Goal: Information Seeking & Learning: Learn about a topic

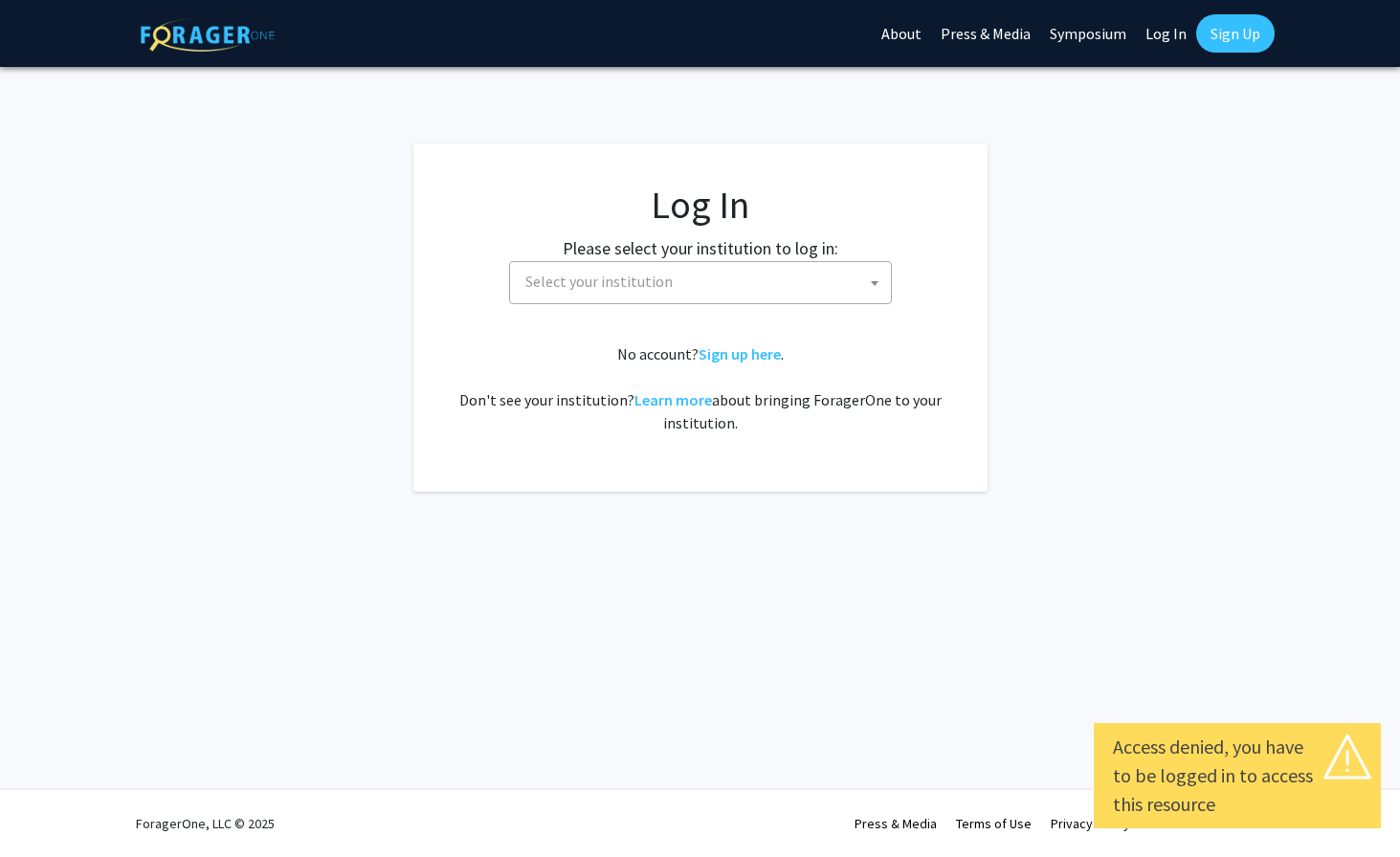
select select
click at [745, 296] on span "Select your institution" at bounding box center [704, 282] width 373 height 40
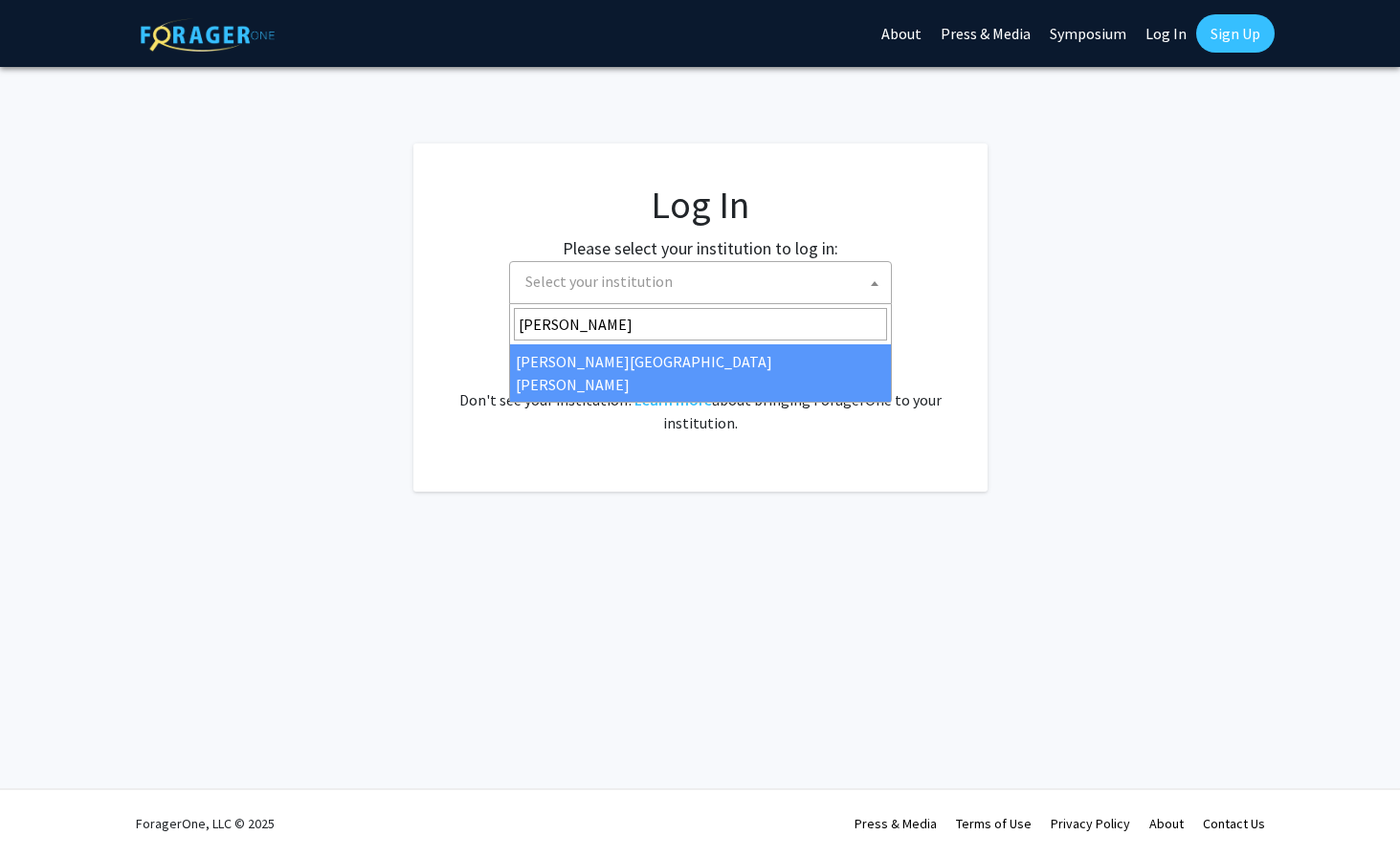
type input "[PERSON_NAME]"
select select "1"
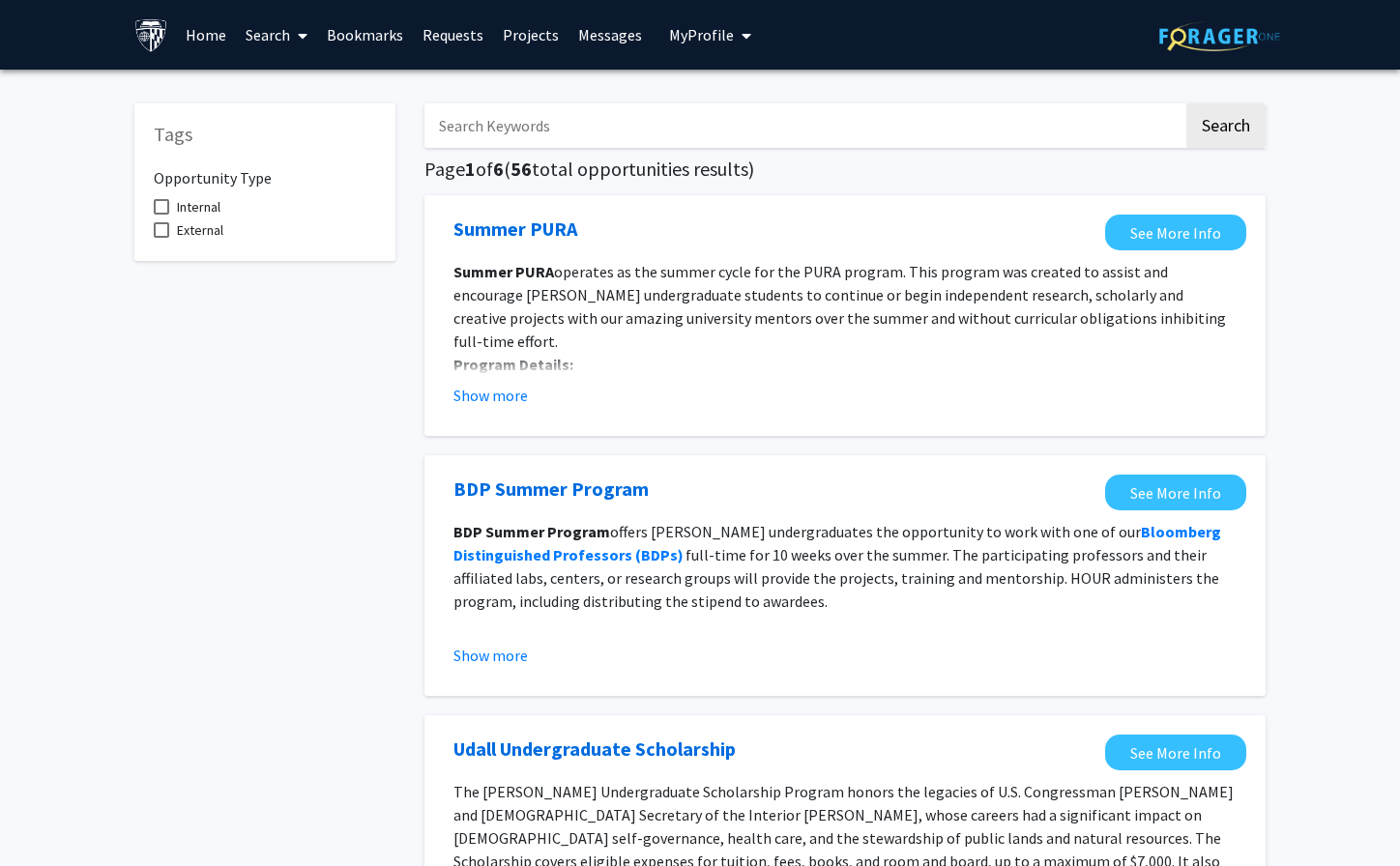
click at [632, 123] on input "Search Keywords" at bounding box center [804, 126] width 759 height 45
type input "mba"
click at [1257, 123] on button "Search" at bounding box center [1225, 126] width 79 height 45
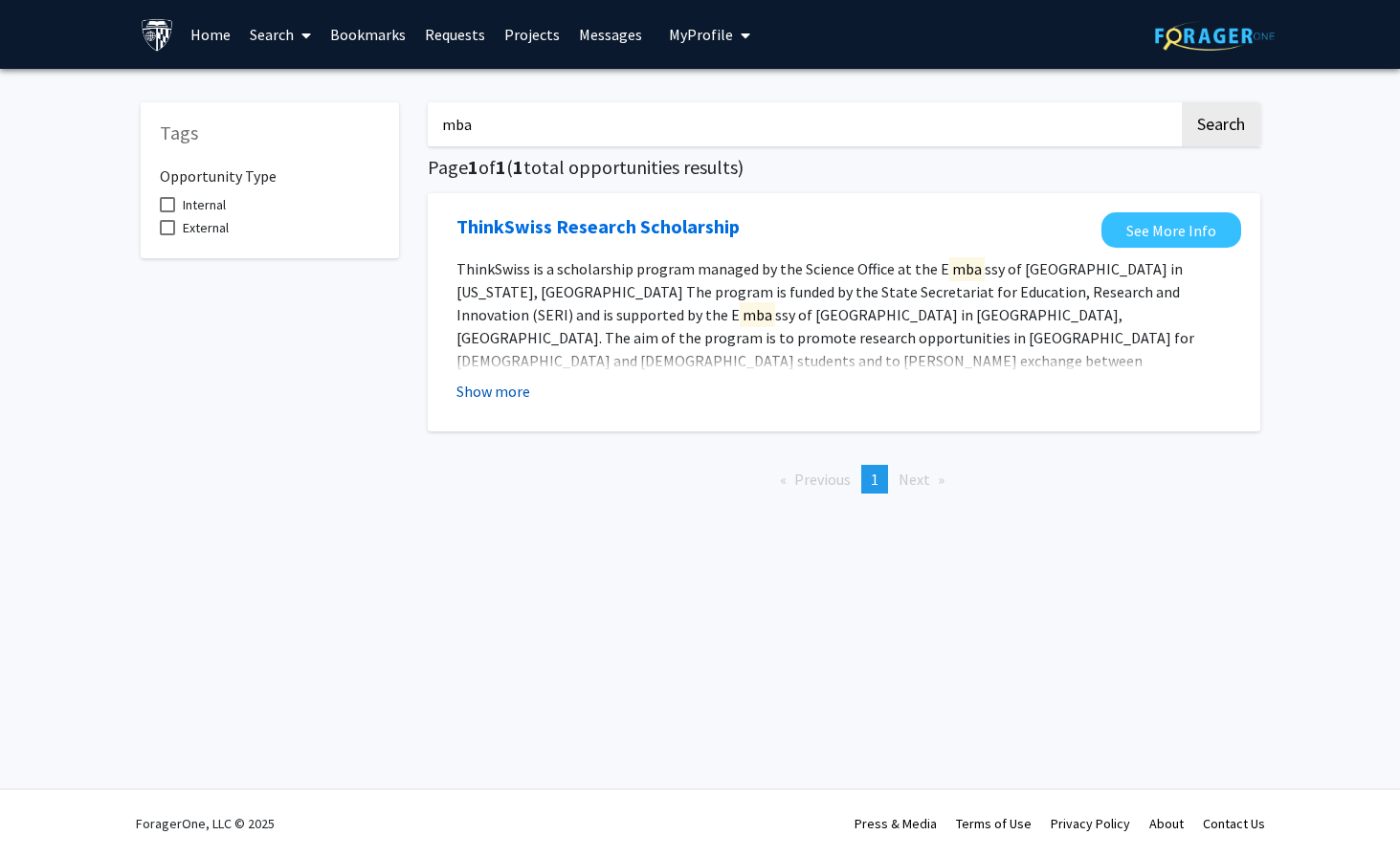
click at [486, 397] on button "Show more" at bounding box center [493, 391] width 73 height 23
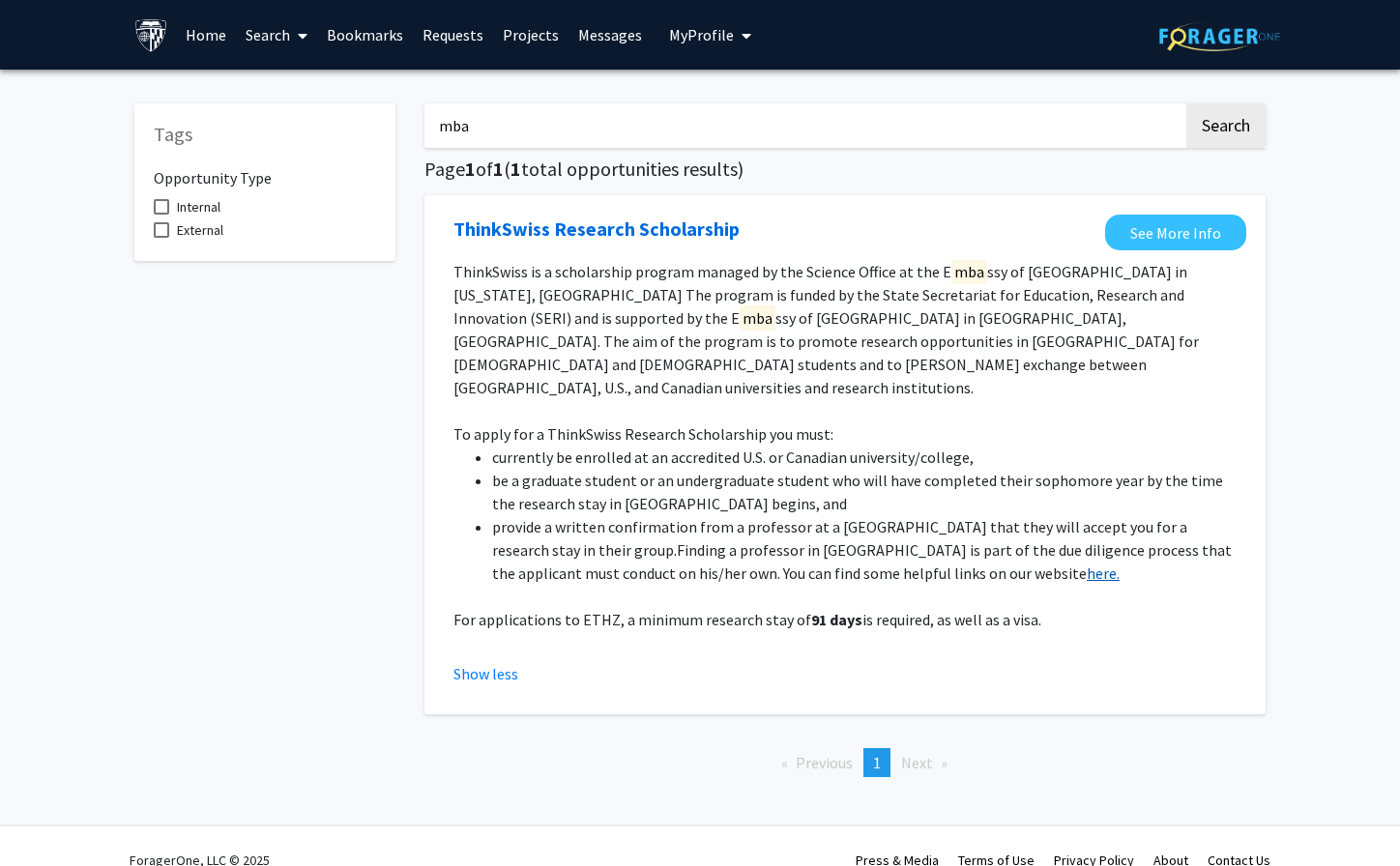
click at [1087, 564] on link "here." at bounding box center [1103, 573] width 33 height 20
